Goal: Information Seeking & Learning: Learn about a topic

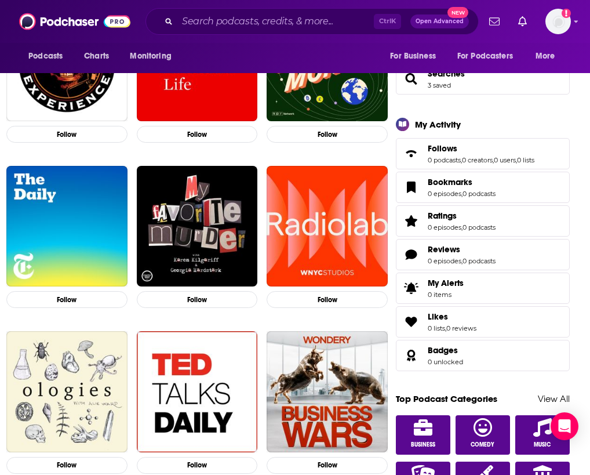
scroll to position [290, 0]
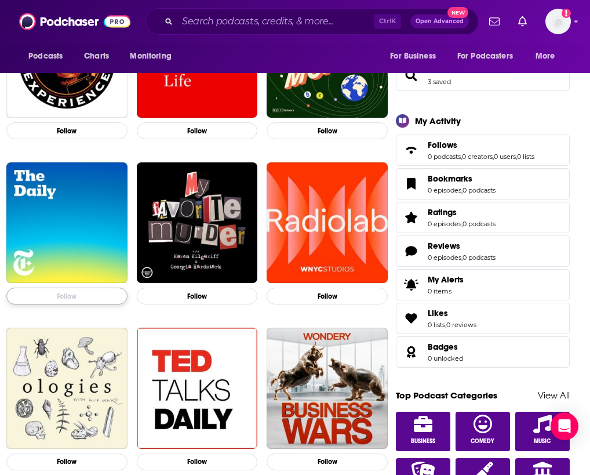
click at [84, 304] on button "Follow" at bounding box center [66, 295] width 121 height 17
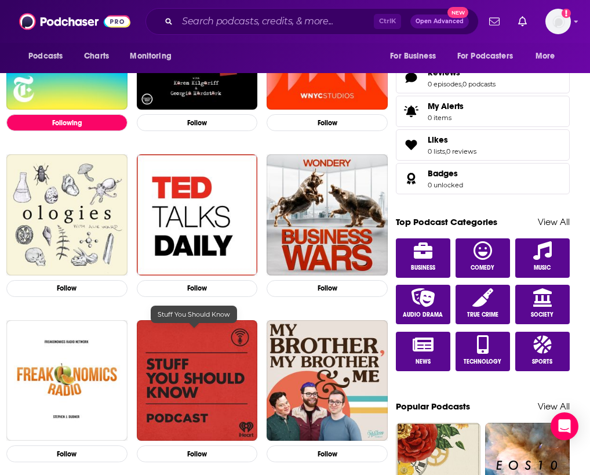
scroll to position [464, 0]
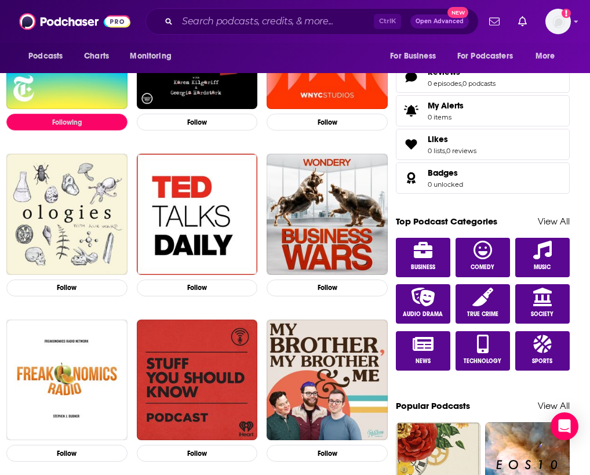
click at [39, 130] on button "Following" at bounding box center [66, 122] width 121 height 17
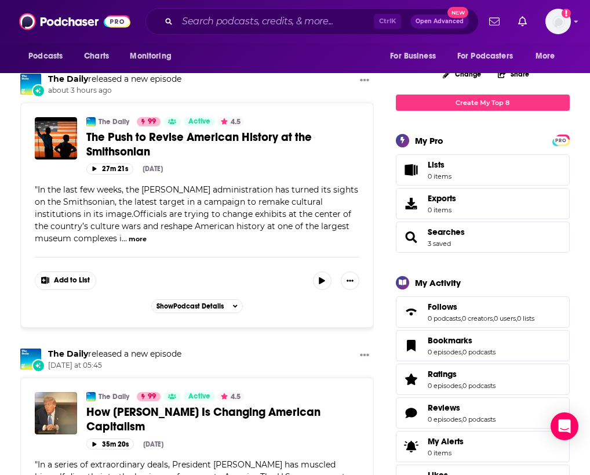
scroll to position [0, 0]
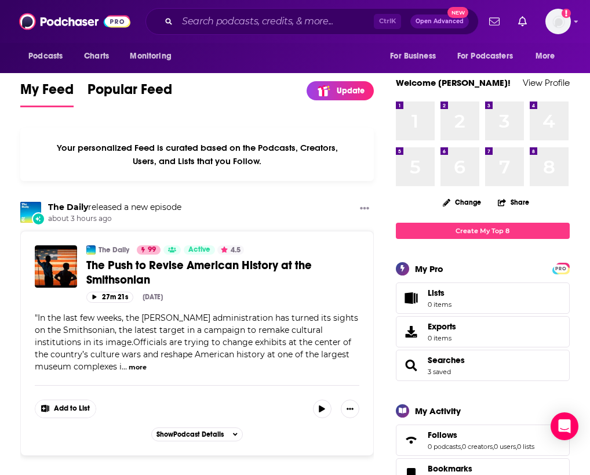
click at [573, 24] on div "Podcasts Charts Monitoring Ctrl K Open Advanced New For Business For Podcasters…" at bounding box center [295, 21] width 590 height 43
click at [565, 20] on img "Logged in as WE_Broadcast1" at bounding box center [558, 22] width 26 height 26
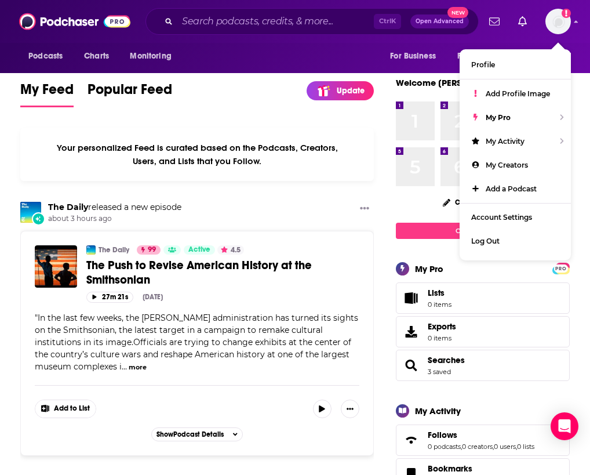
click at [177, 213] on h3 "The Daily released a new episode" at bounding box center [114, 207] width 133 height 11
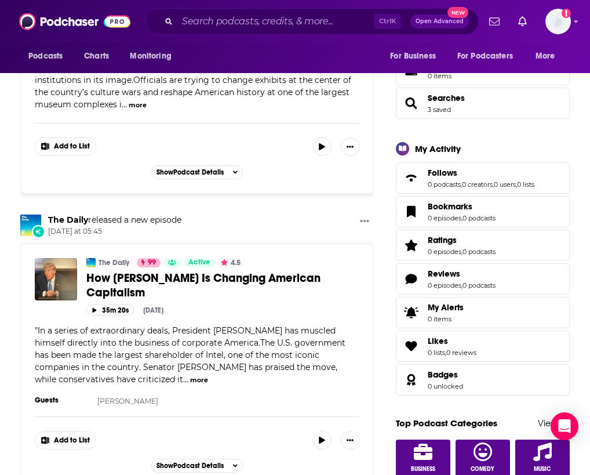
scroll to position [290, 0]
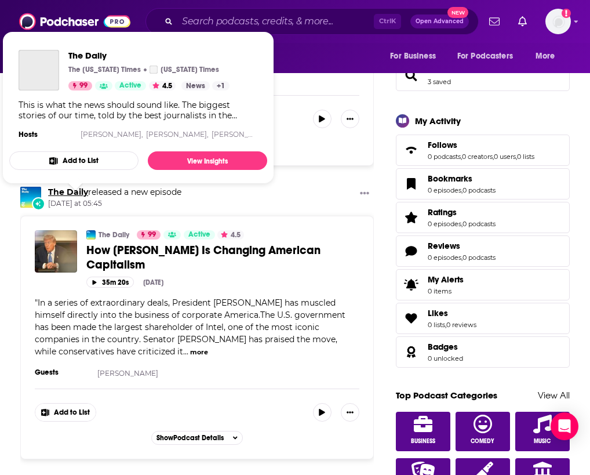
click at [64, 197] on link "The Daily" at bounding box center [68, 192] width 40 height 10
